Goal: Navigation & Orientation: Find specific page/section

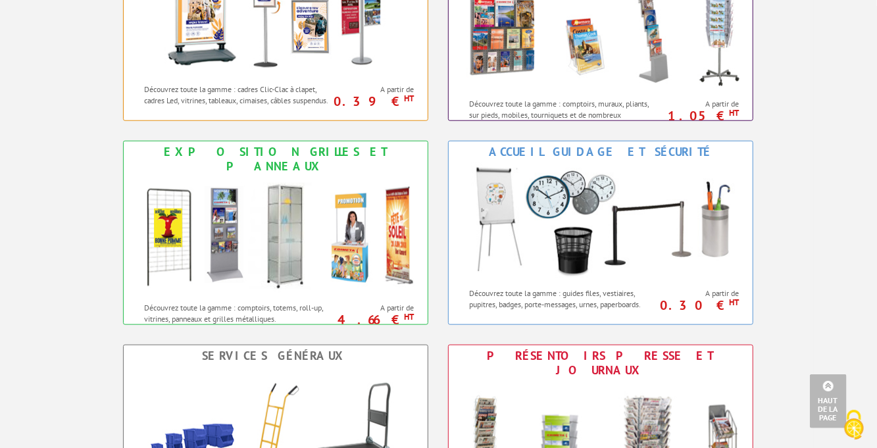
scroll to position [665, 0]
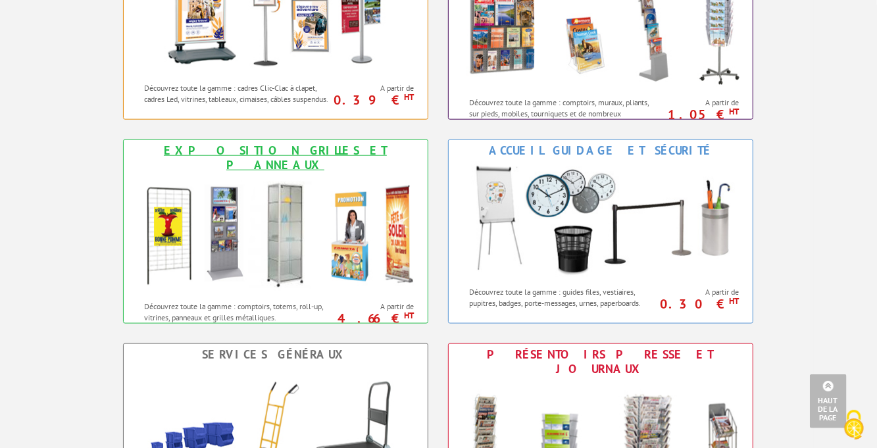
click at [282, 213] on img at bounding box center [276, 235] width 290 height 118
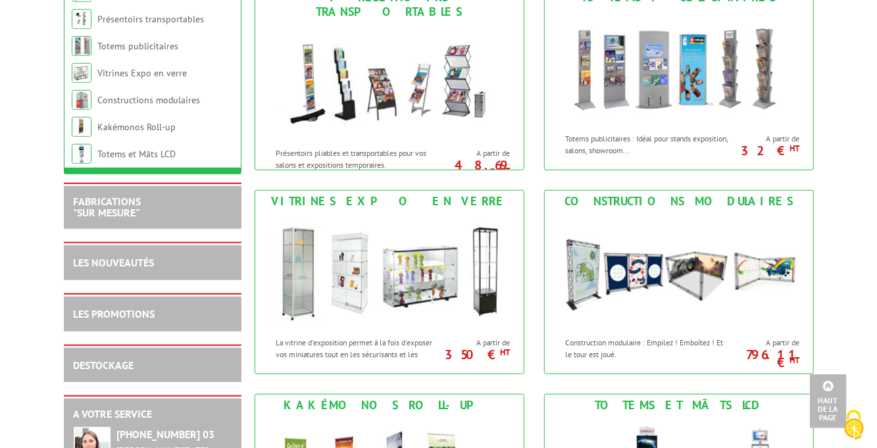
scroll to position [640, 0]
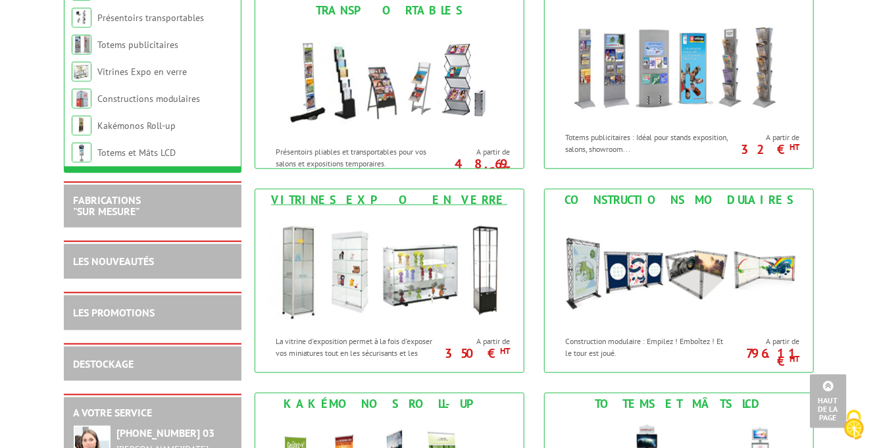
click at [350, 272] on img at bounding box center [389, 270] width 243 height 118
